Goal: Use online tool/utility: Utilize a website feature to perform a specific function

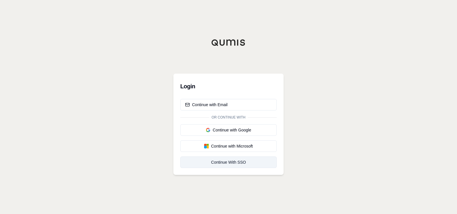
click at [232, 162] on div "Continue With SSO" at bounding box center [228, 162] width 87 height 6
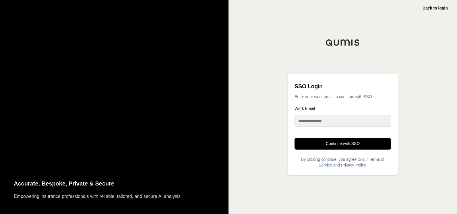
click at [344, 121] on input "Work Email" at bounding box center [342, 120] width 96 height 11
type input "**********"
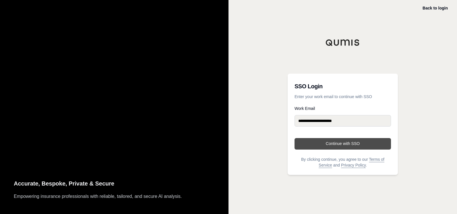
click at [334, 143] on button "Continue with SSO" at bounding box center [342, 143] width 96 height 11
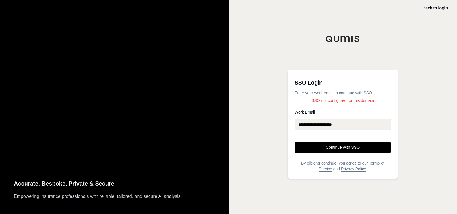
click at [416, 83] on div "**********" at bounding box center [342, 107] width 228 height 214
click at [439, 5] on div "Back to login" at bounding box center [434, 8] width 25 height 7
click at [437, 8] on link "Back to login" at bounding box center [434, 8] width 25 height 5
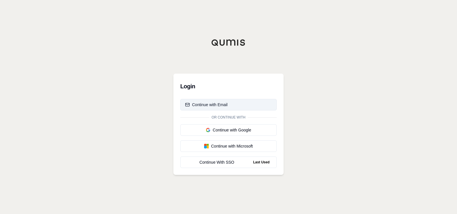
click at [213, 102] on div "Continue with Email" at bounding box center [206, 105] width 42 height 6
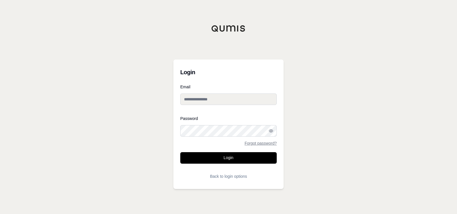
type input "**********"
click at [219, 97] on input "**********" at bounding box center [228, 98] width 96 height 11
click at [397, 93] on div "**********" at bounding box center [228, 107] width 457 height 214
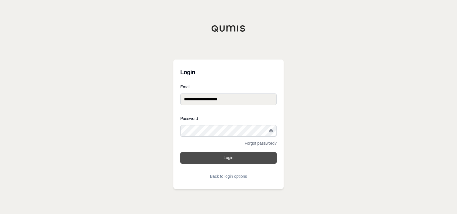
click at [229, 157] on button "Login" at bounding box center [228, 157] width 96 height 11
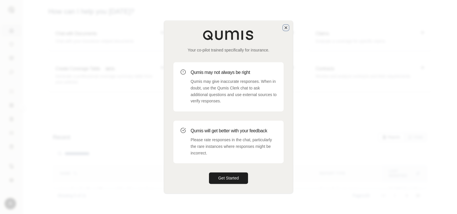
click at [286, 27] on icon "button" at bounding box center [286, 27] width 5 height 5
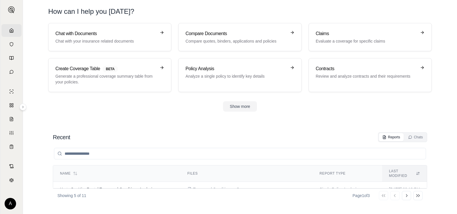
click at [133, 126] on section "Recent Reports Chats Name Files Report Type Last modified Hertz Car Hire Rental…" at bounding box center [239, 167] width 429 height 93
click at [110, 76] on p "Generate a professional coverage summary table from your policies." at bounding box center [105, 78] width 101 height 11
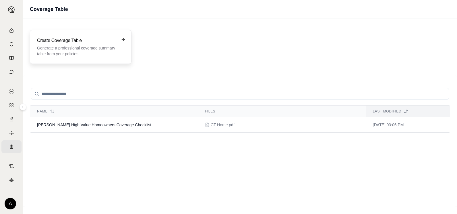
click at [65, 50] on p "Generate a professional coverage summary table from your policies." at bounding box center [76, 50] width 79 height 11
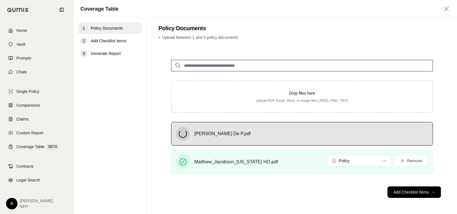
scroll to position [5, 0]
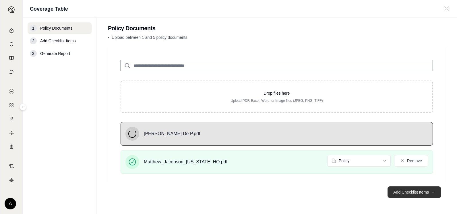
click at [409, 193] on button "Add Checklist Items →" at bounding box center [413, 191] width 53 height 11
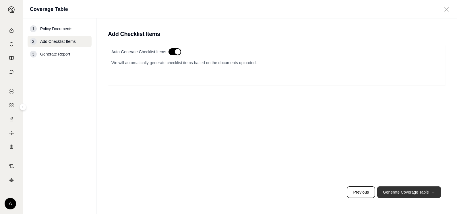
scroll to position [0, 0]
click at [412, 191] on button "Generate Coverage Table →" at bounding box center [409, 191] width 64 height 11
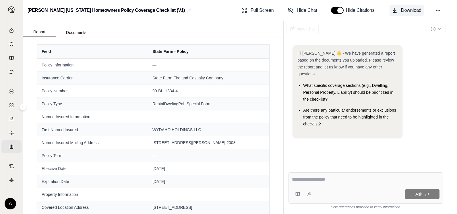
click at [399, 8] on button "Download" at bounding box center [406, 10] width 34 height 11
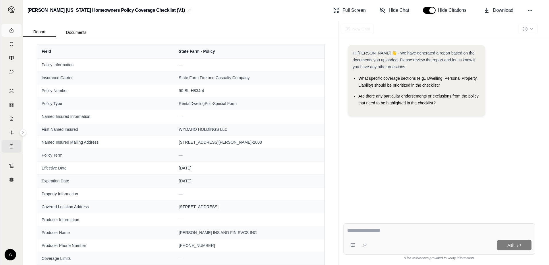
click at [11, 30] on link "Home" at bounding box center [11, 30] width 20 height 13
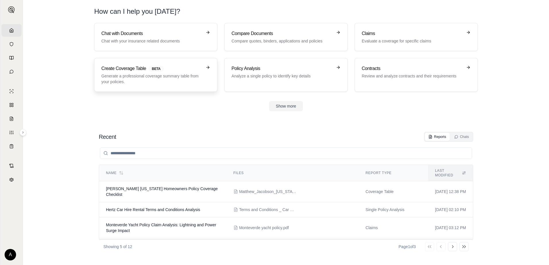
click at [145, 76] on p "Generate a professional coverage summary table from your policies." at bounding box center [151, 78] width 101 height 11
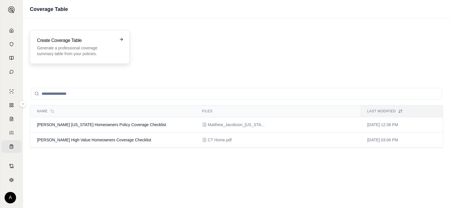
click at [111, 54] on p "Generate a professional coverage summary table from your policies." at bounding box center [75, 50] width 77 height 11
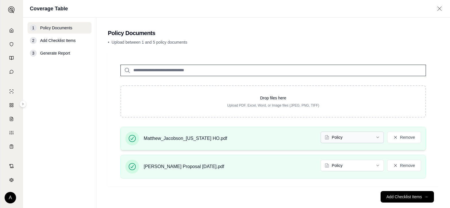
click at [378, 136] on html "Home Vault Prompts Chats Single Policy Comparisons Claims Custom Report Coverag…" at bounding box center [225, 104] width 450 height 208
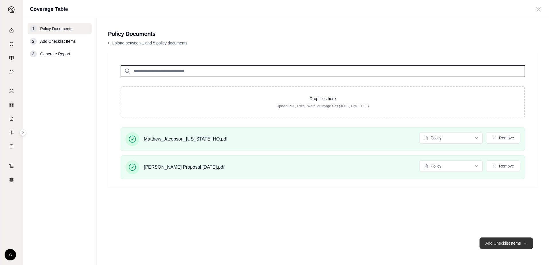
click at [457, 213] on button "Add Checklist Items →" at bounding box center [505, 243] width 53 height 11
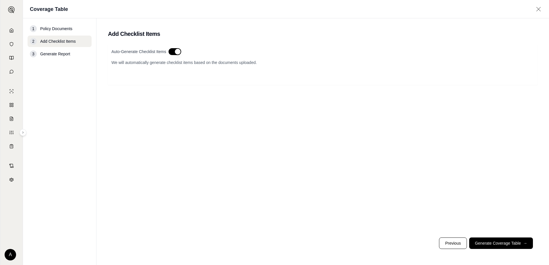
click at [177, 52] on button "button" at bounding box center [174, 51] width 13 height 7
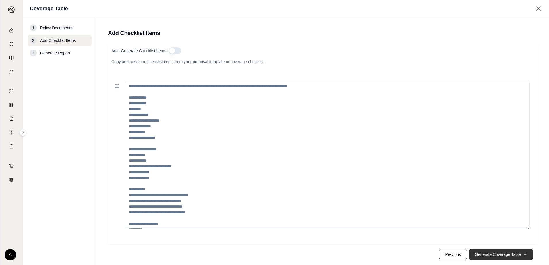
click at [457, 213] on button "Generate Coverage Table →" at bounding box center [501, 254] width 64 height 11
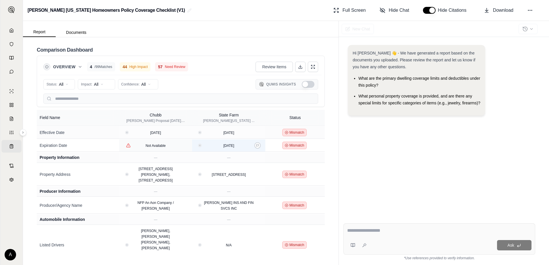
scroll to position [86, 0]
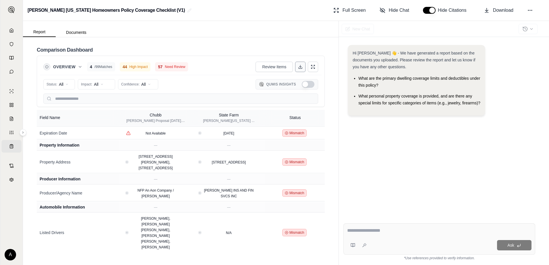
click at [299, 64] on button at bounding box center [300, 67] width 10 height 10
